Goal: Check status: Check status

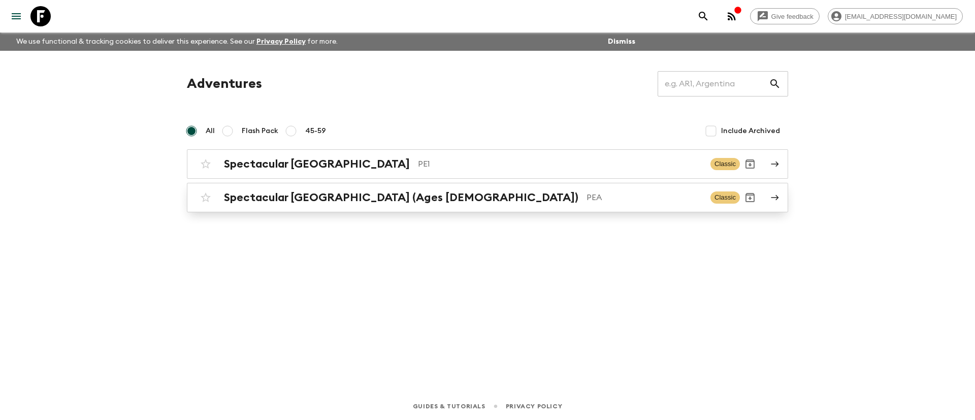
click at [289, 205] on div "Spectacular Peru (Ages [DEMOGRAPHIC_DATA]) PEA Classic" at bounding box center [467, 197] width 544 height 20
click at [318, 165] on div "Spectacular Peru PE1" at bounding box center [463, 163] width 478 height 13
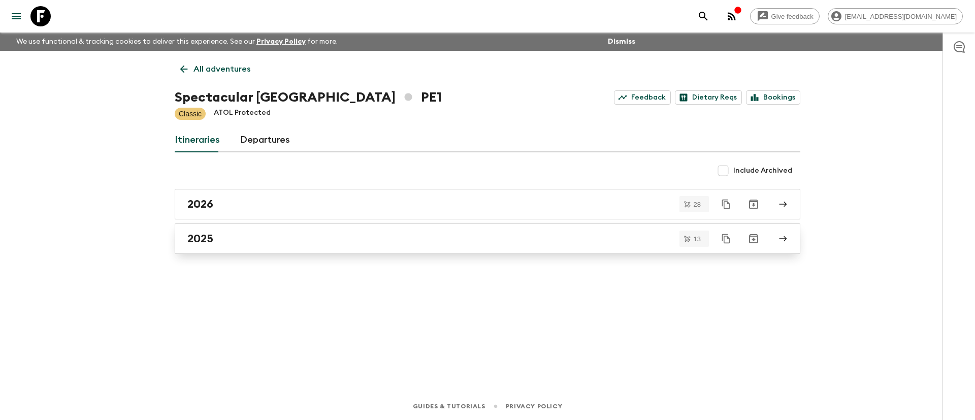
click at [208, 237] on h2 "2025" at bounding box center [200, 238] width 26 height 13
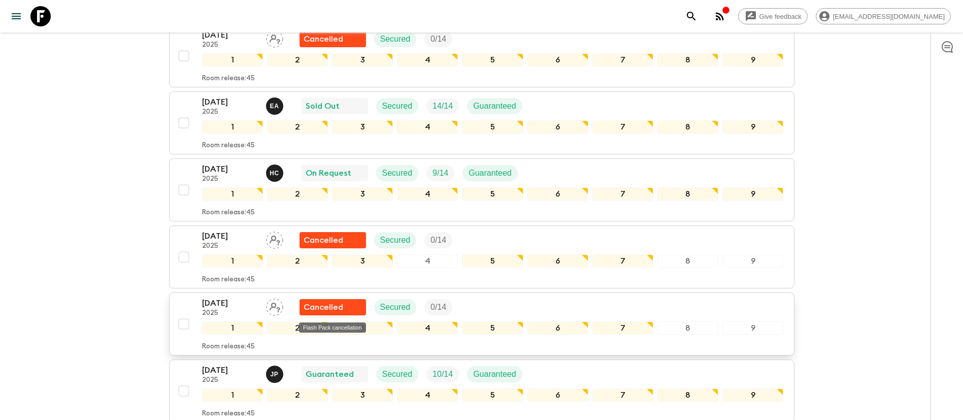
scroll to position [299, 0]
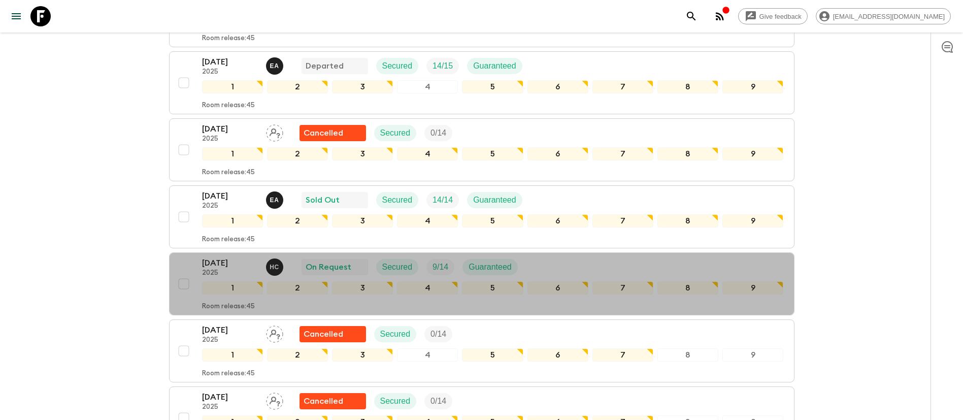
click at [595, 267] on div "[DATE] 2025 H C On Request Secured 9 / 14 Guaranteed" at bounding box center [493, 267] width 582 height 20
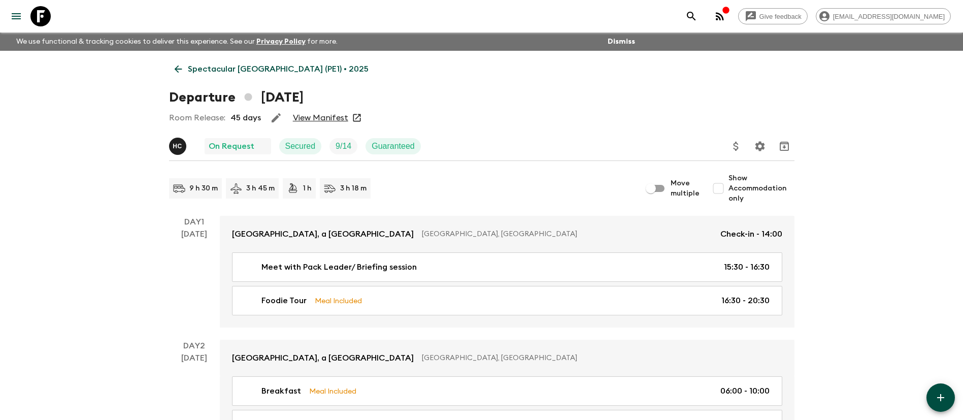
click at [337, 116] on link "View Manifest" at bounding box center [320, 118] width 55 height 10
